Goal: Task Accomplishment & Management: Manage account settings

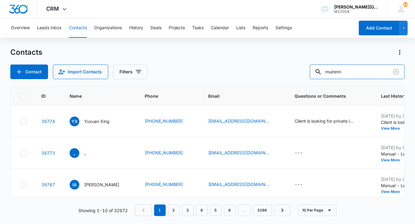
type input "muirenn"
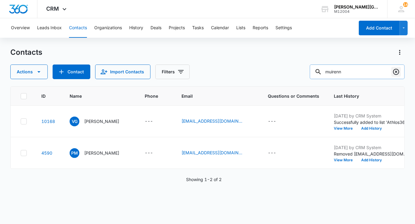
click at [398, 68] on button "Clear" at bounding box center [396, 72] width 10 height 10
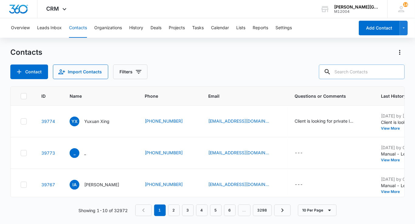
paste input "[EMAIL_ADDRESS][DOMAIN_NAME]"
type input "[EMAIL_ADDRESS][DOMAIN_NAME]"
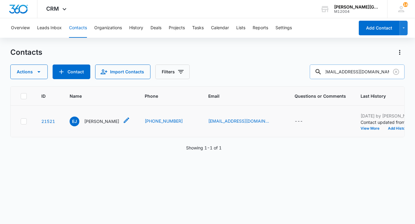
click at [92, 124] on p "[PERSON_NAME]" at bounding box center [101, 121] width 35 height 6
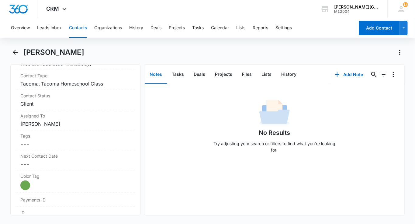
scroll to position [255, 0]
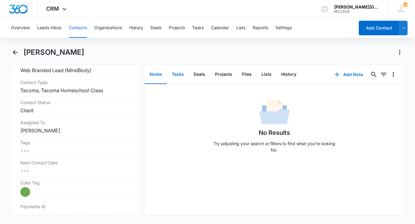
click at [180, 76] on button "Tasks" at bounding box center [178, 74] width 22 height 19
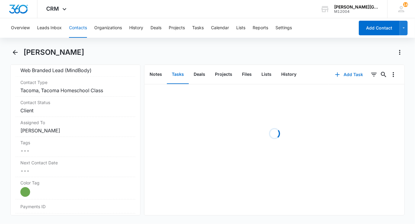
click at [342, 76] on button "Add Task" at bounding box center [349, 74] width 40 height 15
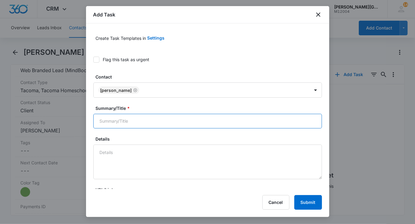
click at [108, 119] on input "Summary/Title *" at bounding box center [207, 121] width 229 height 15
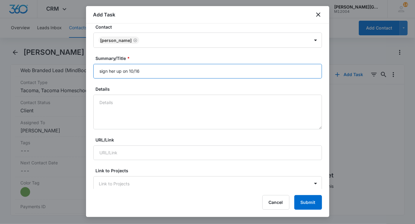
scroll to position [50, 0]
type input "sign her up on 10/16"
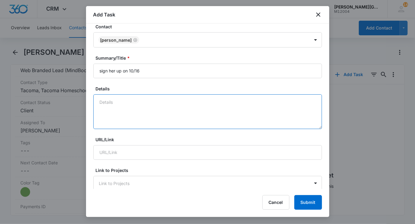
click at [125, 117] on textarea "Details" at bounding box center [207, 111] width 229 height 35
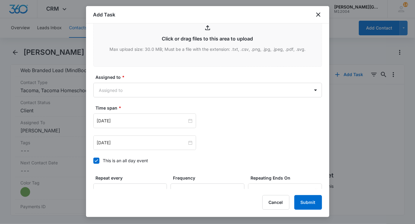
scroll to position [321, 0]
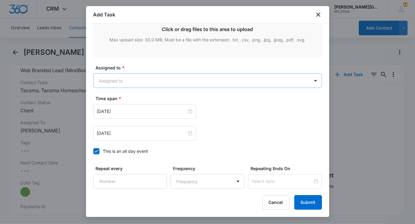
type textarea "refund is still pending because of the e-check"
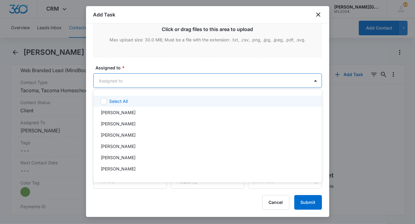
click at [138, 82] on body "CRM Apps Reputation Websites Forms CRM Email Social Shop Payments POS Content A…" at bounding box center [207, 112] width 415 height 224
type input "[PERSON_NAME]"
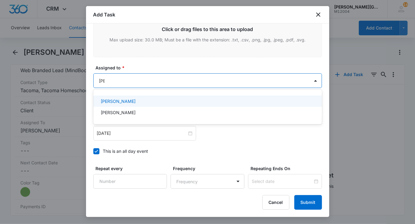
click at [133, 99] on p "[PERSON_NAME]" at bounding box center [118, 101] width 35 height 6
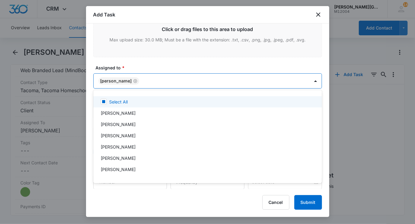
click at [133, 71] on div at bounding box center [207, 112] width 415 height 224
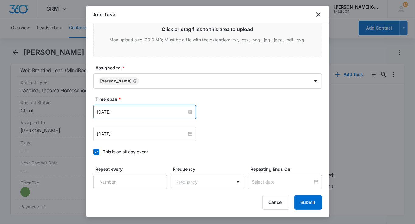
click at [120, 111] on input "[DATE]" at bounding box center [142, 112] width 90 height 7
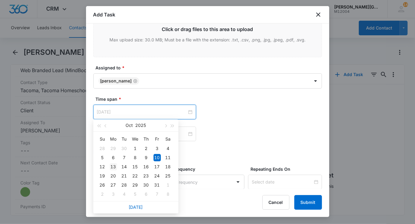
type input "[DATE]"
click at [110, 169] on div "13" at bounding box center [113, 166] width 7 height 7
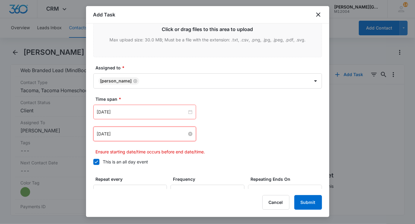
click at [110, 131] on input "[DATE]" at bounding box center [142, 133] width 90 height 7
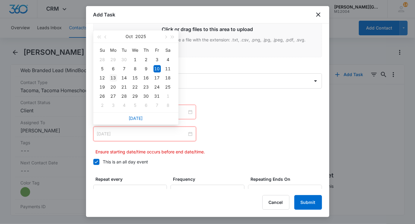
type input "[DATE]"
click at [113, 77] on div "13" at bounding box center [113, 77] width 7 height 7
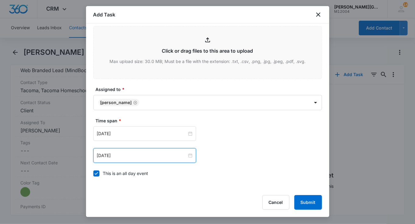
scroll to position [0, 0]
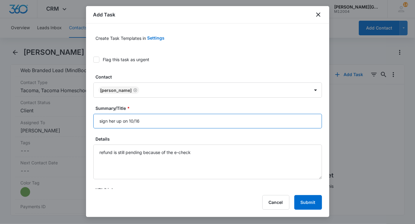
click at [124, 120] on input "sign her up on 10/16" at bounding box center [207, 121] width 229 height 15
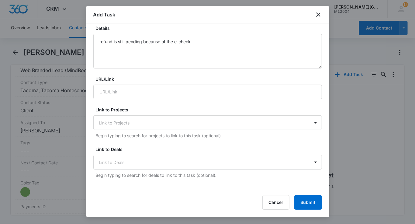
scroll to position [295, 0]
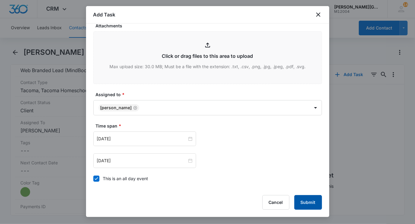
type input "sign her up for the HS class on 10/16"
click at [314, 200] on button "Submit" at bounding box center [308, 202] width 28 height 15
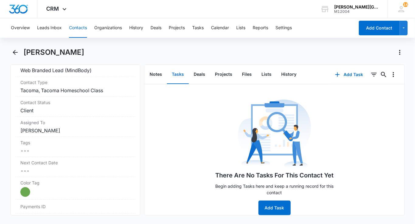
click at [72, 29] on button "Contacts" at bounding box center [78, 27] width 18 height 19
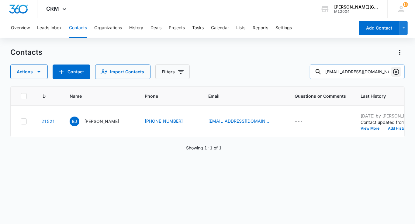
click at [399, 71] on icon "Clear" at bounding box center [396, 72] width 6 height 6
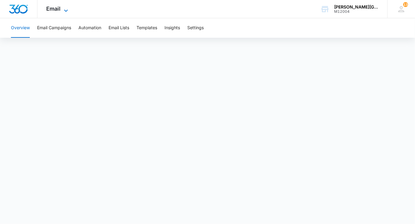
click at [58, 9] on span "Email" at bounding box center [54, 8] width 14 height 6
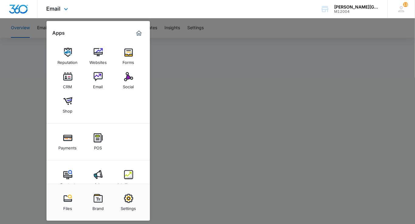
scroll to position [13, 0]
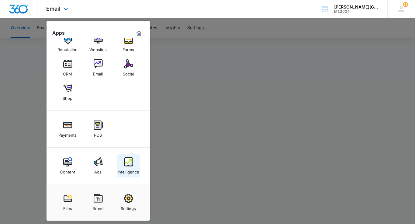
click at [121, 164] on link "Intelligence" at bounding box center [128, 165] width 23 height 23
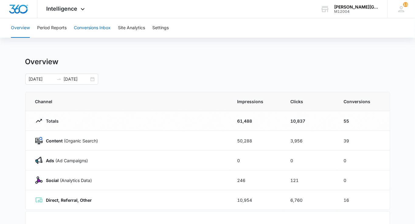
click at [96, 28] on button "Conversions Inbox" at bounding box center [92, 27] width 37 height 19
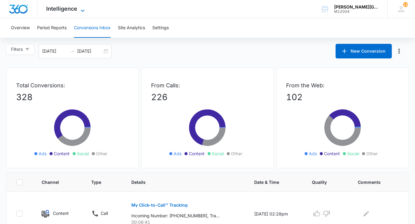
click at [74, 10] on span "Intelligence" at bounding box center [62, 8] width 31 height 6
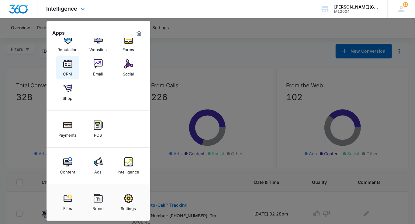
click at [69, 64] on img at bounding box center [67, 63] width 9 height 9
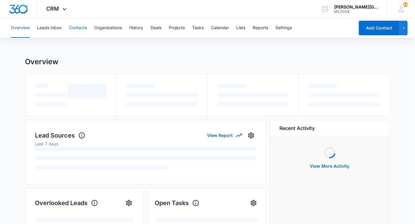
click at [82, 28] on button "Contacts" at bounding box center [78, 27] width 18 height 19
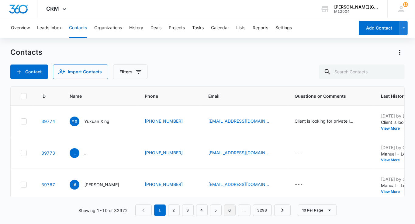
click at [229, 212] on link "6" at bounding box center [230, 210] width 12 height 12
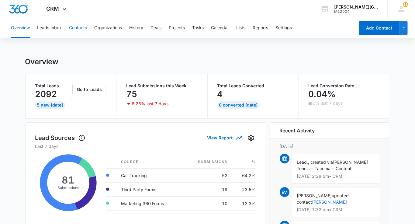
click at [77, 32] on button "Contacts" at bounding box center [78, 27] width 18 height 19
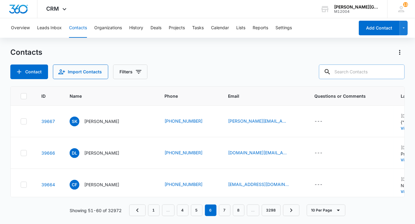
click at [356, 73] on input "text" at bounding box center [362, 71] width 86 height 15
paste input "lovingpuresoju@hotmail.com"
type input "lovingpuresoju@hotmail.com"
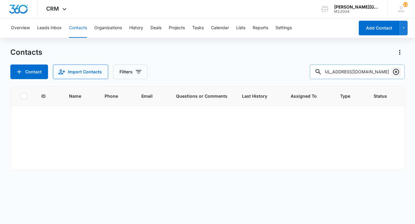
click at [397, 73] on icon "Clear" at bounding box center [396, 71] width 7 height 7
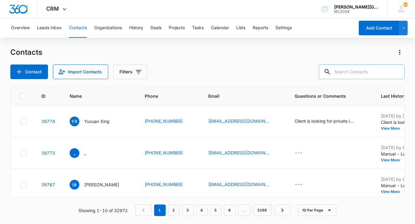
scroll to position [0, 0]
paste input "melaniemguan@gmail.com"
type input "melaniemguan@gmail.com"
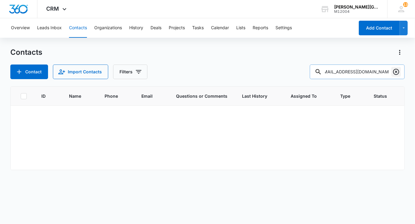
click at [397, 71] on icon "Clear" at bounding box center [396, 72] width 6 height 6
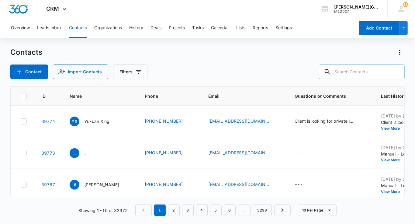
scroll to position [0, 0]
